Goal: Information Seeking & Learning: Check status

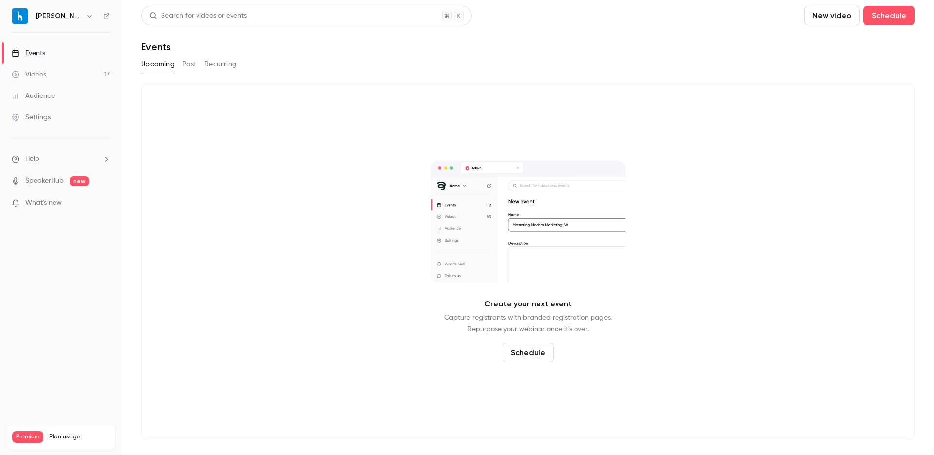
click at [191, 62] on button "Past" at bounding box center [190, 64] width 14 height 16
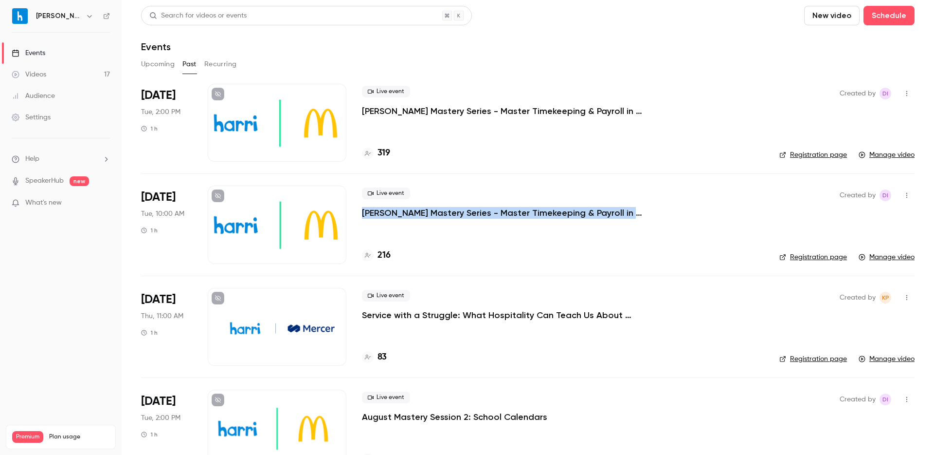
click at [426, 110] on p "McDonald's Mastery Series - Master Timekeeping & Payroll in Harri_September Ses…" at bounding box center [508, 111] width 292 height 12
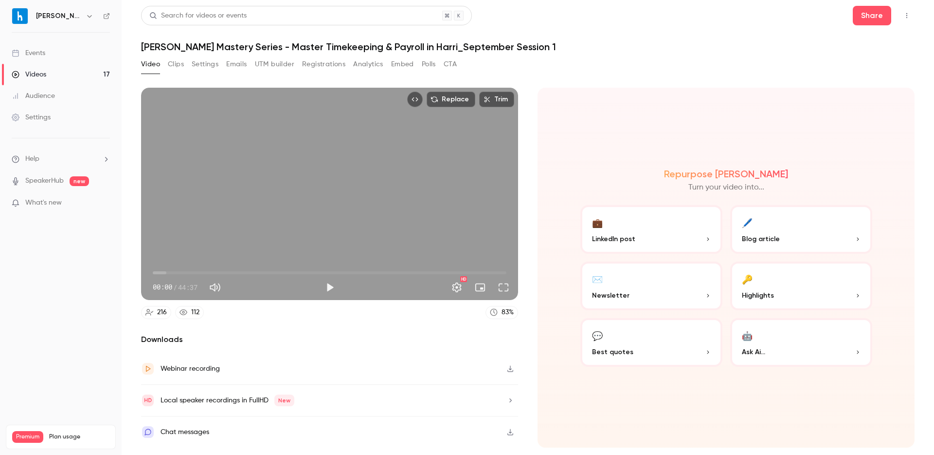
click at [319, 65] on button "Registrations" at bounding box center [323, 64] width 43 height 16
